Goal: Navigation & Orientation: Find specific page/section

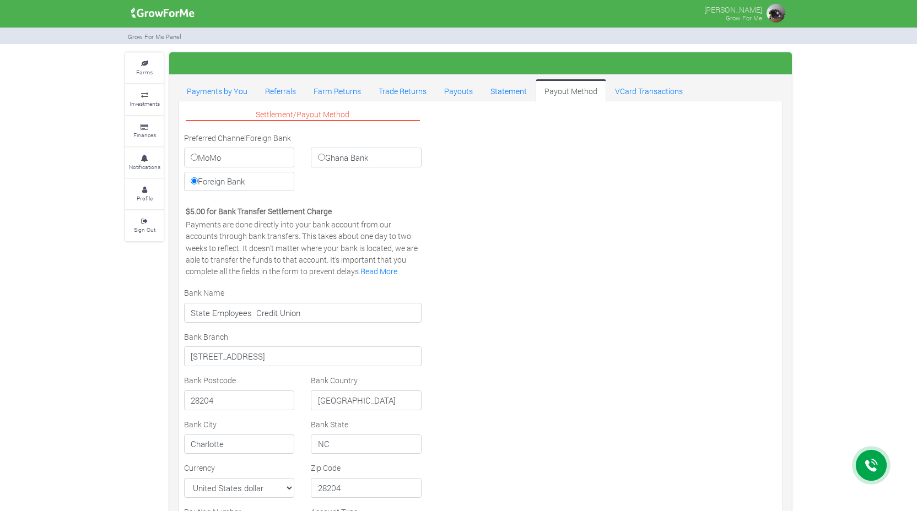
select select "USD"
click at [142, 72] on small "Farms" at bounding box center [144, 72] width 17 height 8
